Goal: Task Accomplishment & Management: Manage account settings

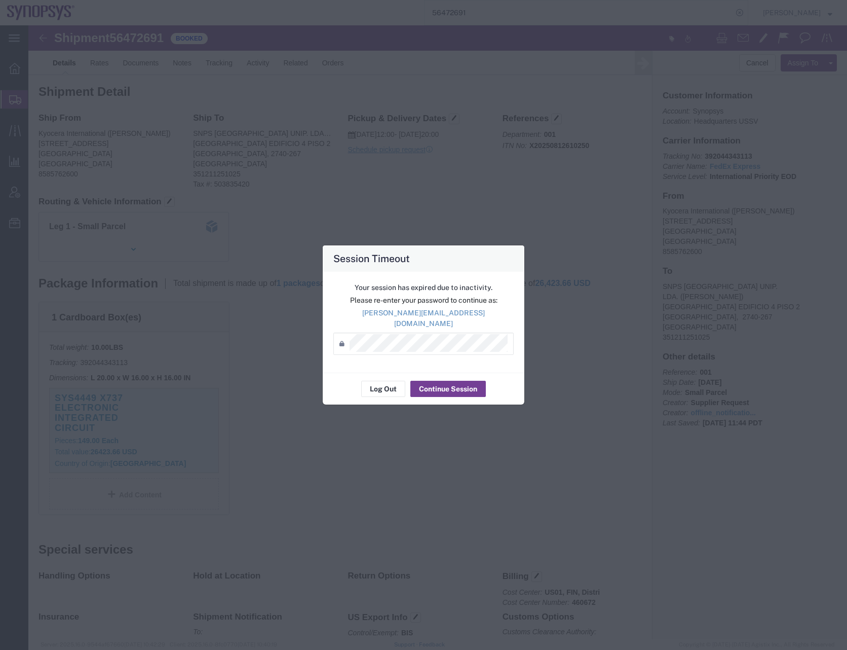
click at [447, 384] on button "Continue Session" at bounding box center [448, 389] width 76 height 16
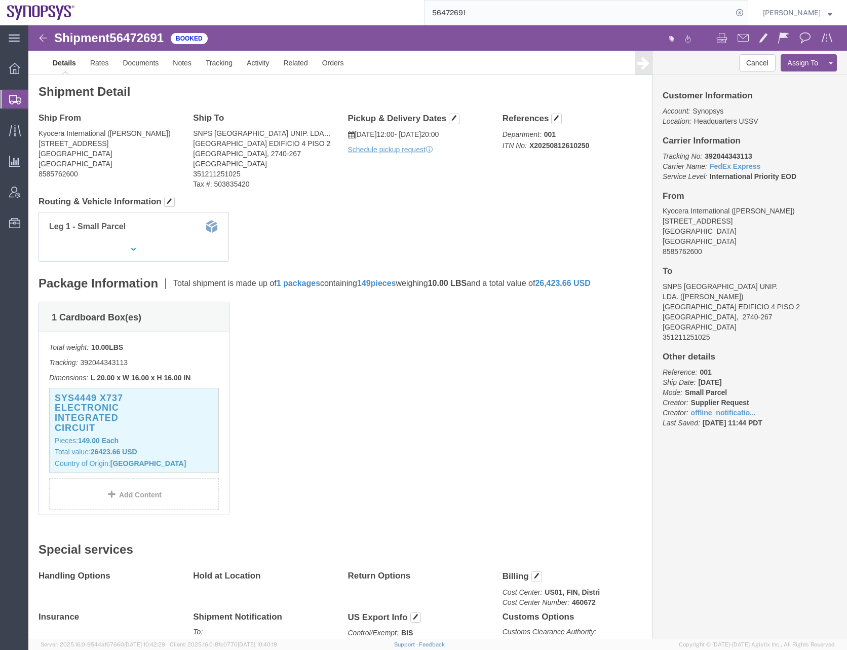
click div "1 Cardboard Box(es) Total weight: 10.00 LBS Tracking: 392044343113 Dimensions: …"
click at [455, 12] on input "56472691" at bounding box center [579, 13] width 308 height 24
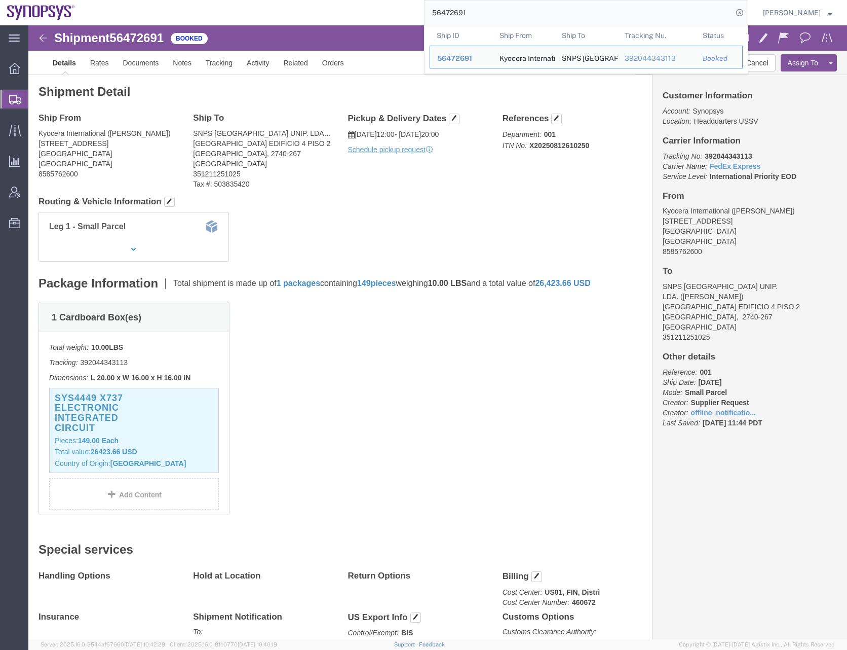
click at [455, 12] on input "56472691" at bounding box center [579, 13] width 308 height 24
paste input "86341"
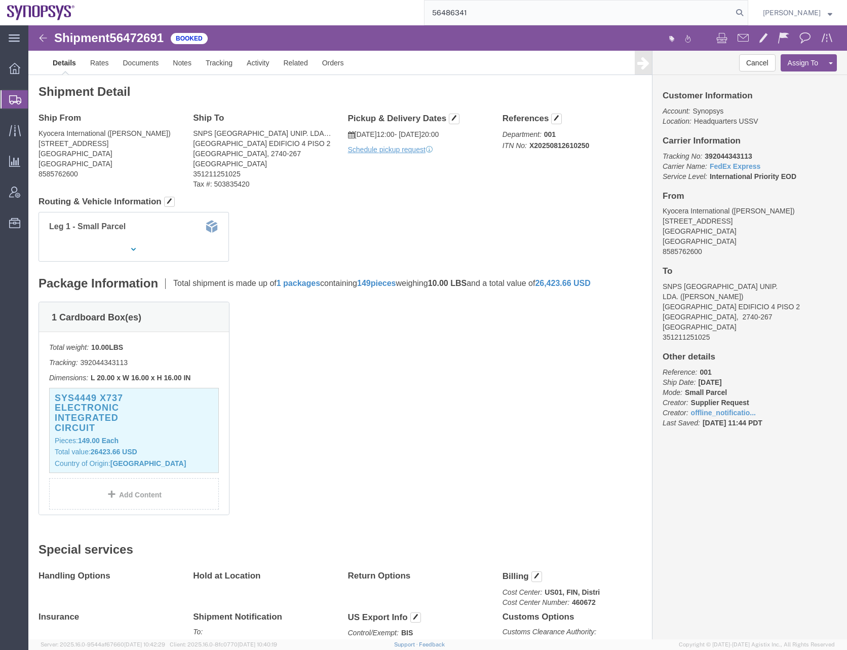
type input "56486341"
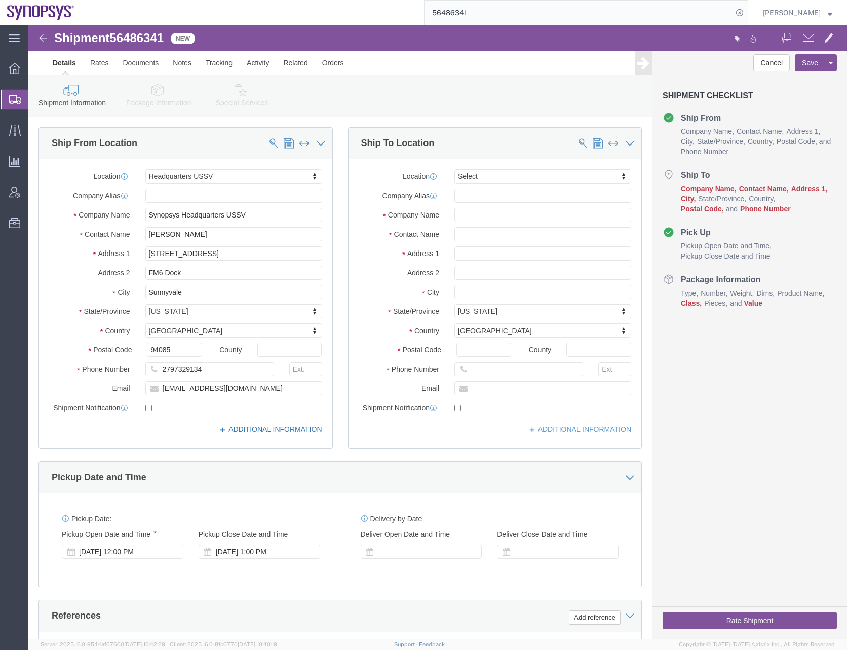
select select "63204"
select select
click icon
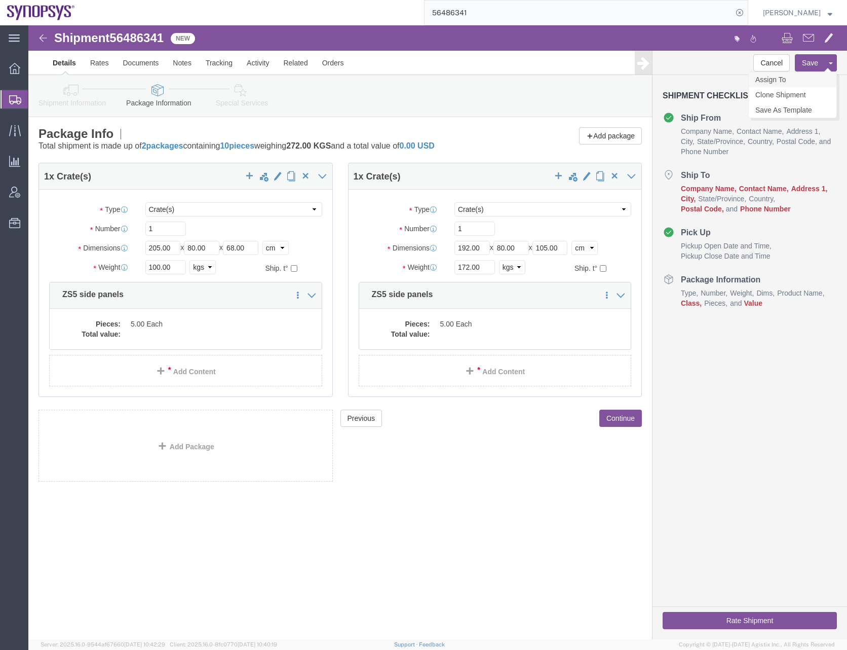
click link "Assign To"
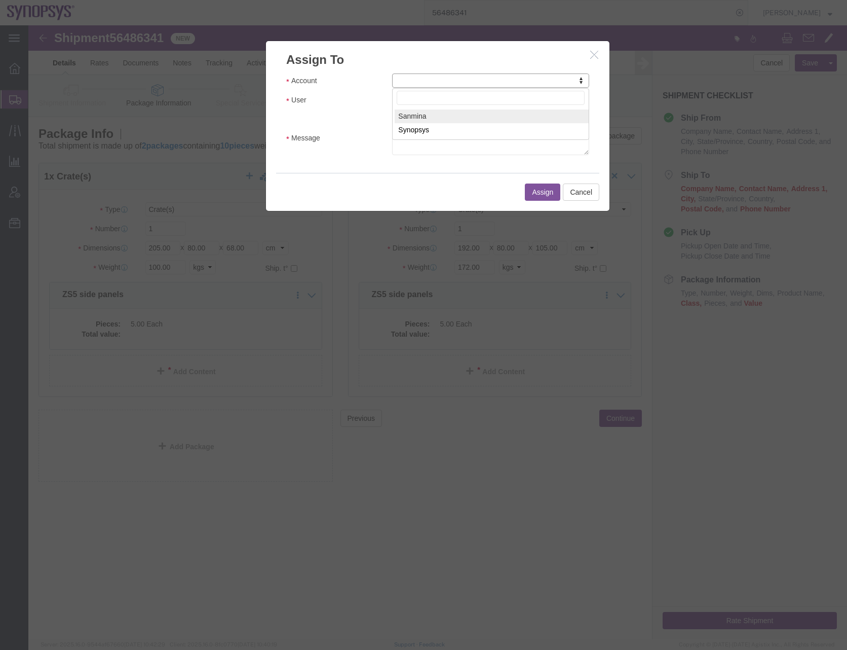
select select "121076"
select select
select select "117156"
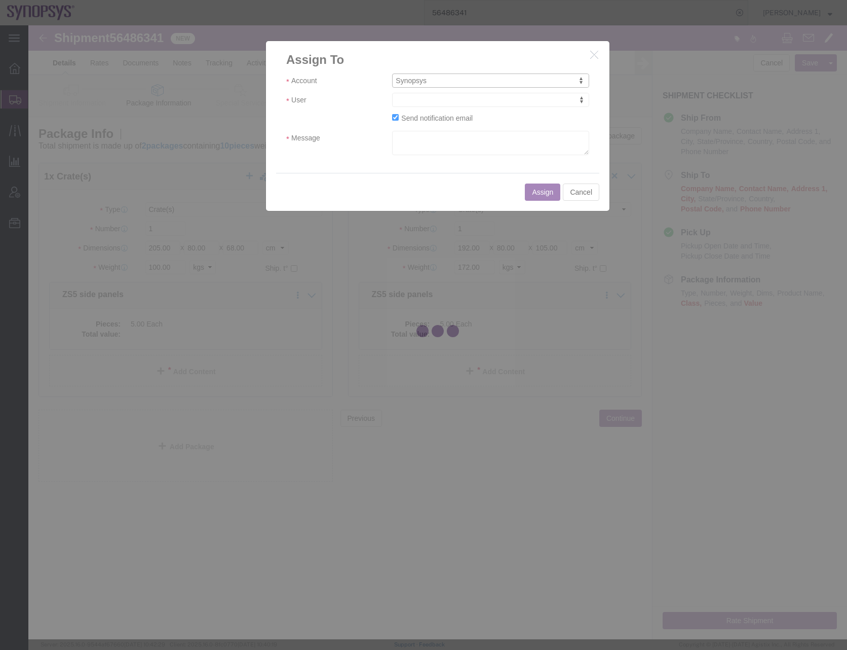
select select
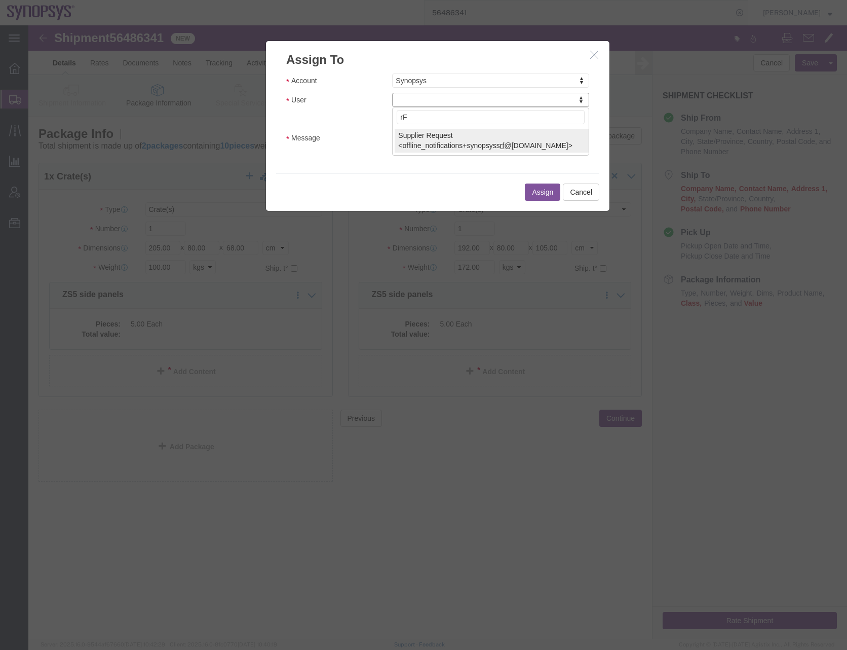
type input "r"
type input "[PERSON_NAME]"
select select "95522"
click input "Send notification email"
checkbox input "false"
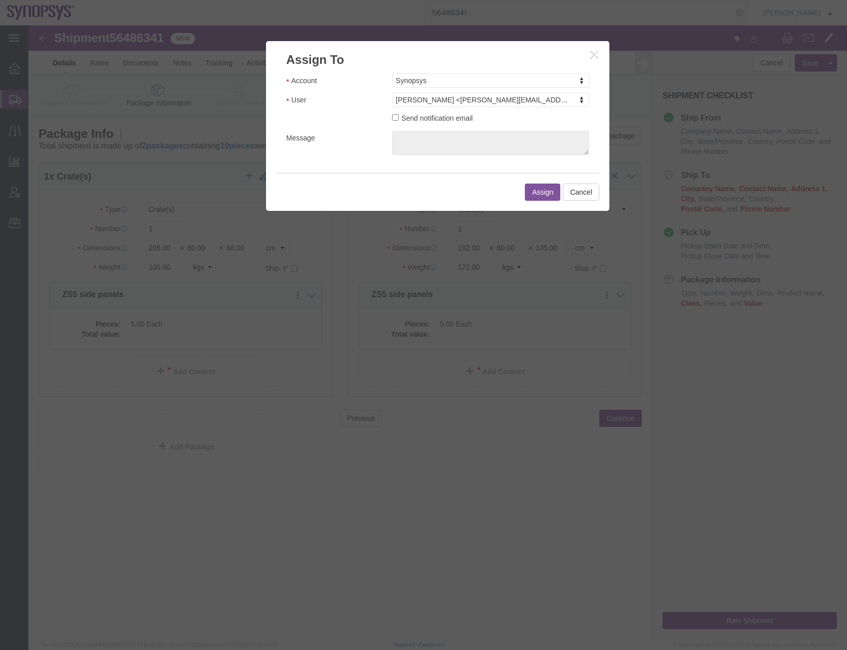
click button "Assign"
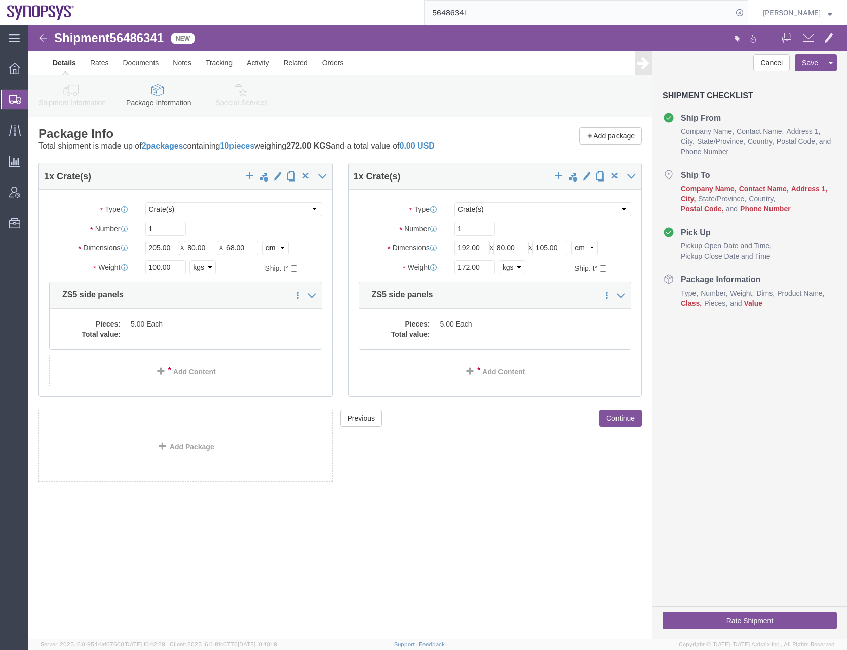
click div "Shipment 56486341 New Details Rates Documents Notes Tracking Activity Related O…"
click div "Cancel Save Assign To Clone Shipment Save As Template Shipment Checklist Ship F…"
